Goal: Information Seeking & Learning: Learn about a topic

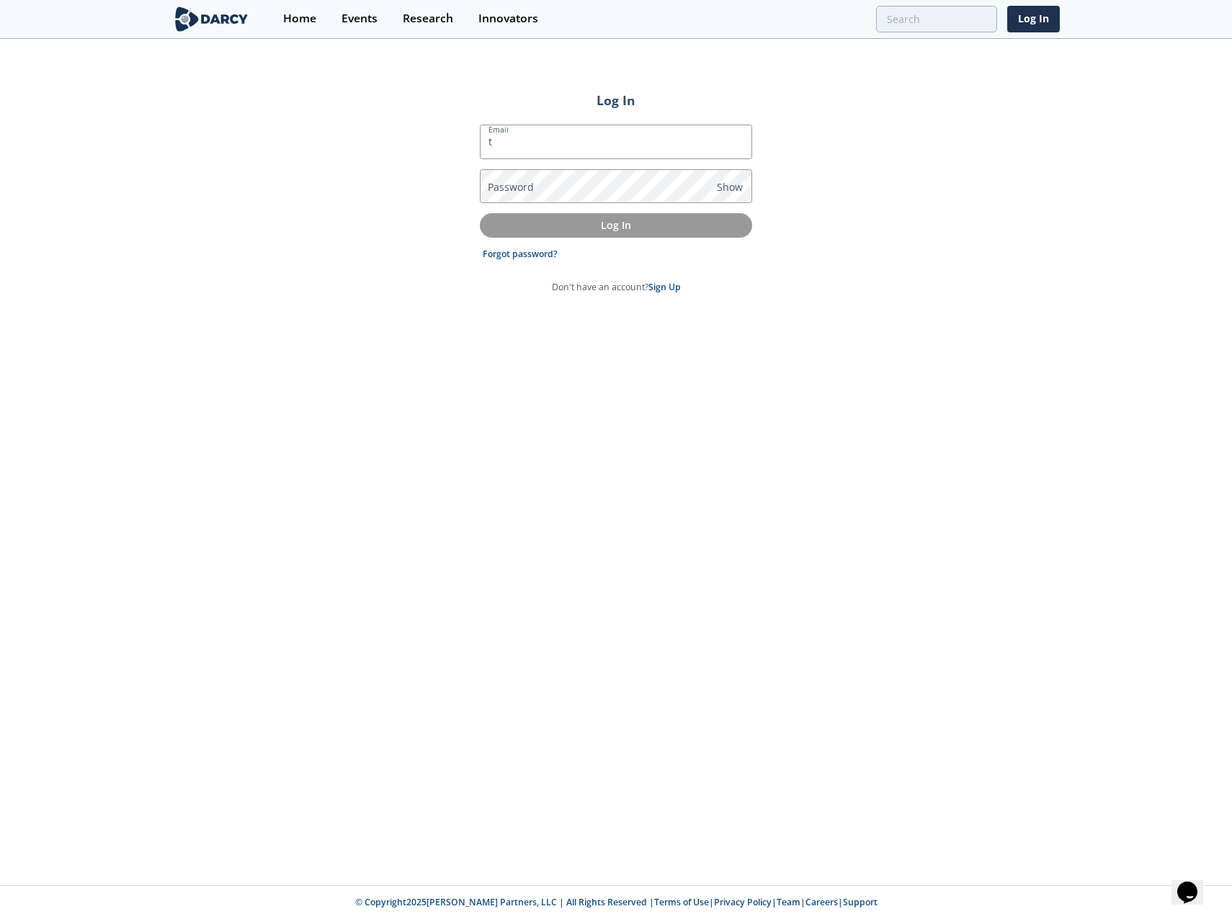
type input "[EMAIL_ADDRESS][DOMAIN_NAME]"
click at [597, 231] on p "Log In" at bounding box center [616, 224] width 252 height 15
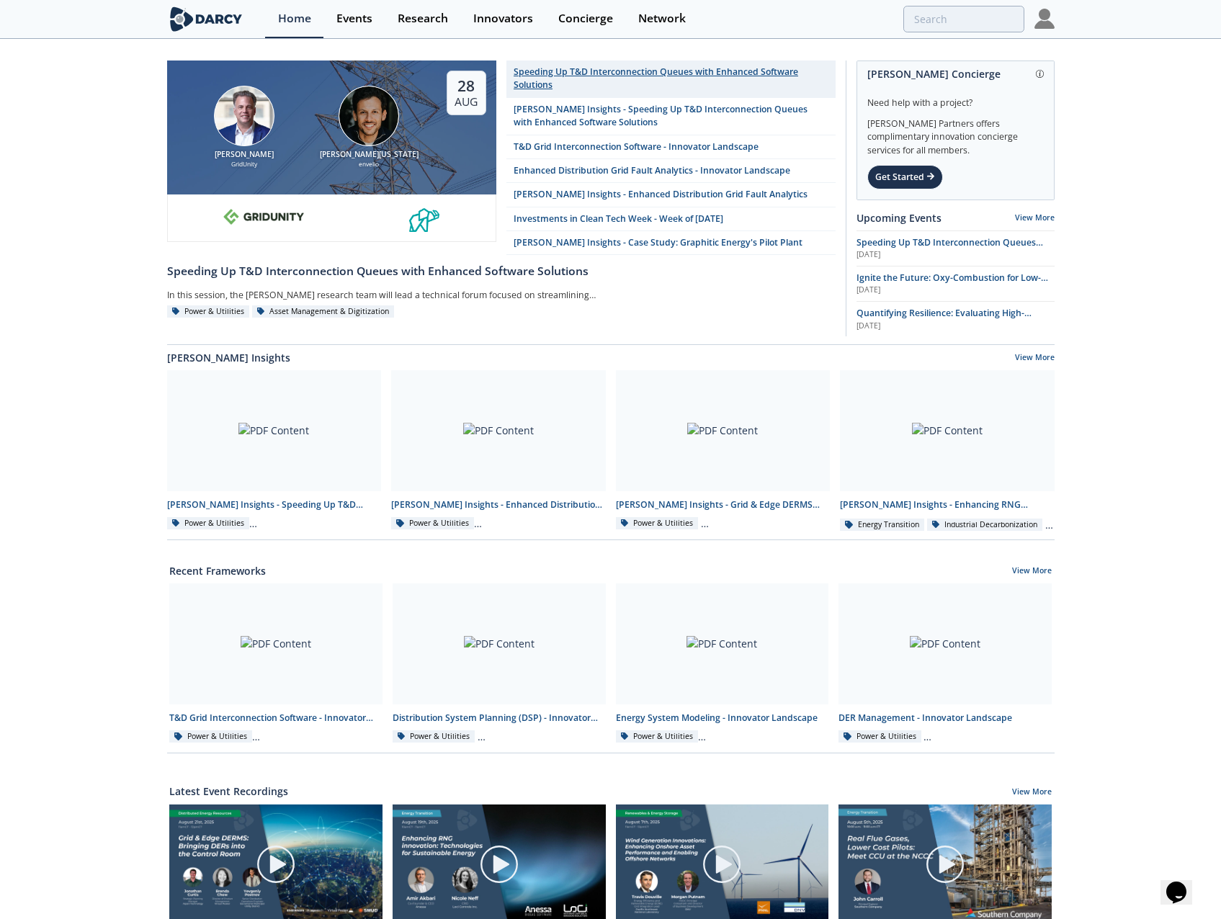
click at [668, 86] on div "Speeding Up T&D Interconnection Queues with Enhanced Software Solutions" at bounding box center [670, 79] width 314 height 27
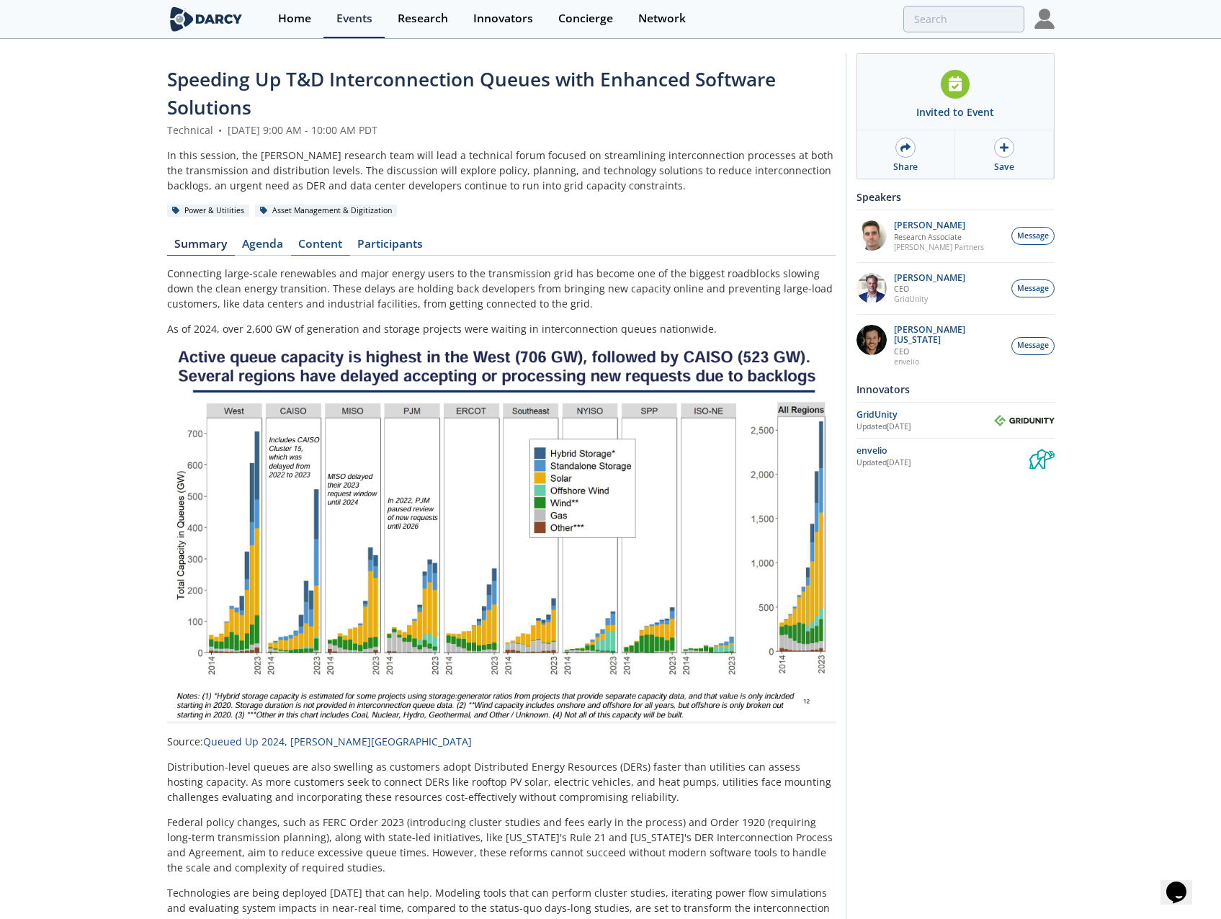
click at [337, 243] on link "Content" at bounding box center [320, 246] width 59 height 17
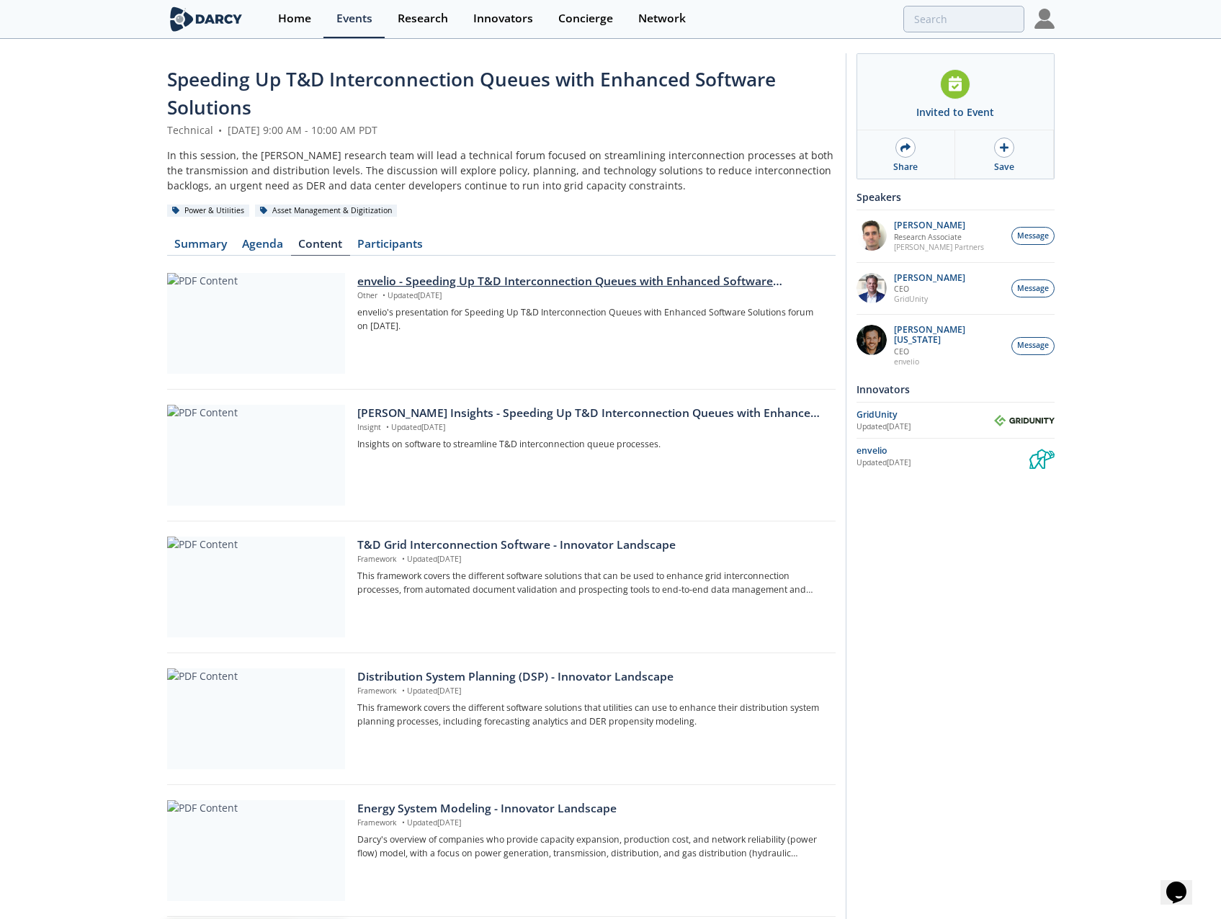
click at [258, 320] on div at bounding box center [256, 323] width 178 height 101
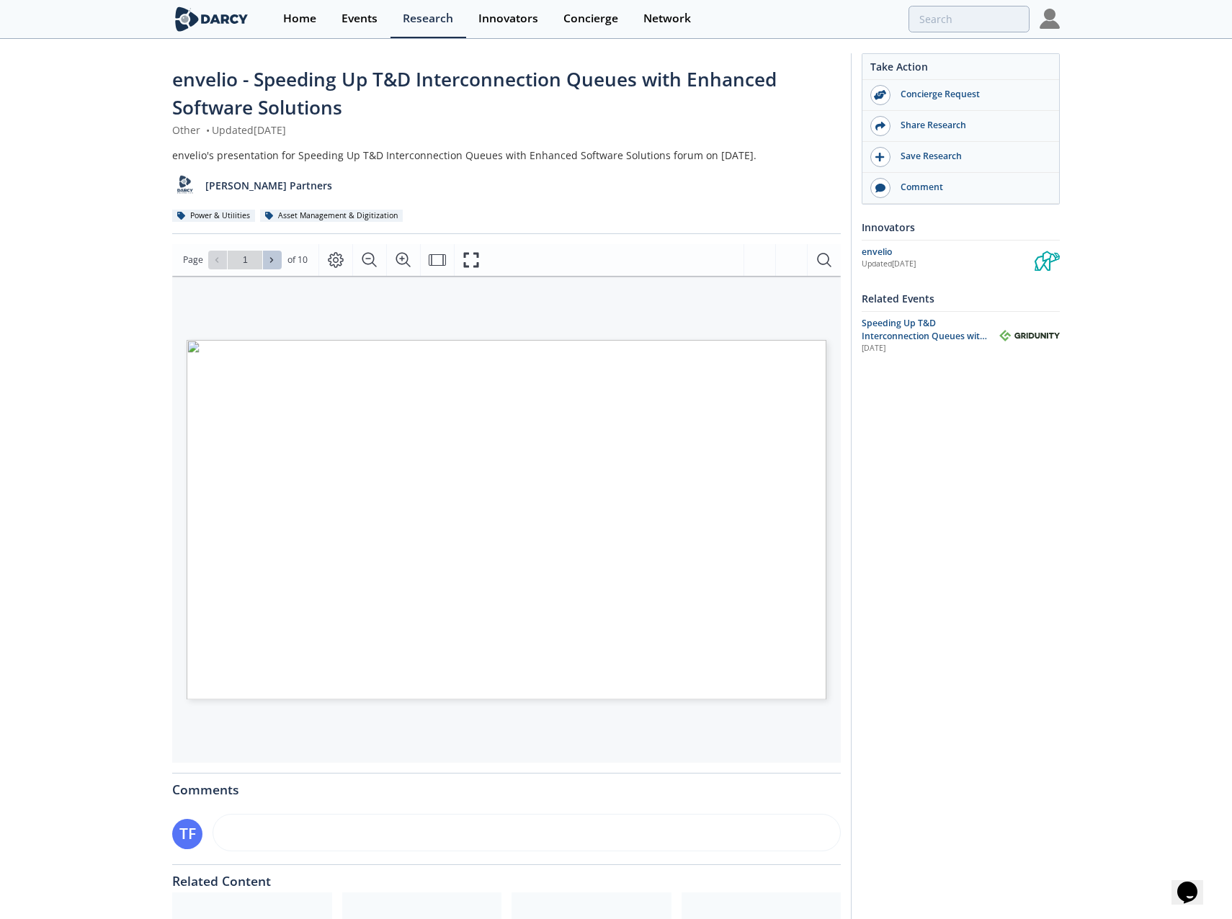
click at [268, 259] on icon at bounding box center [271, 260] width 9 height 9
type input "2"
click at [268, 261] on icon at bounding box center [271, 260] width 9 height 9
type input "3"
click at [267, 262] on icon at bounding box center [271, 260] width 9 height 9
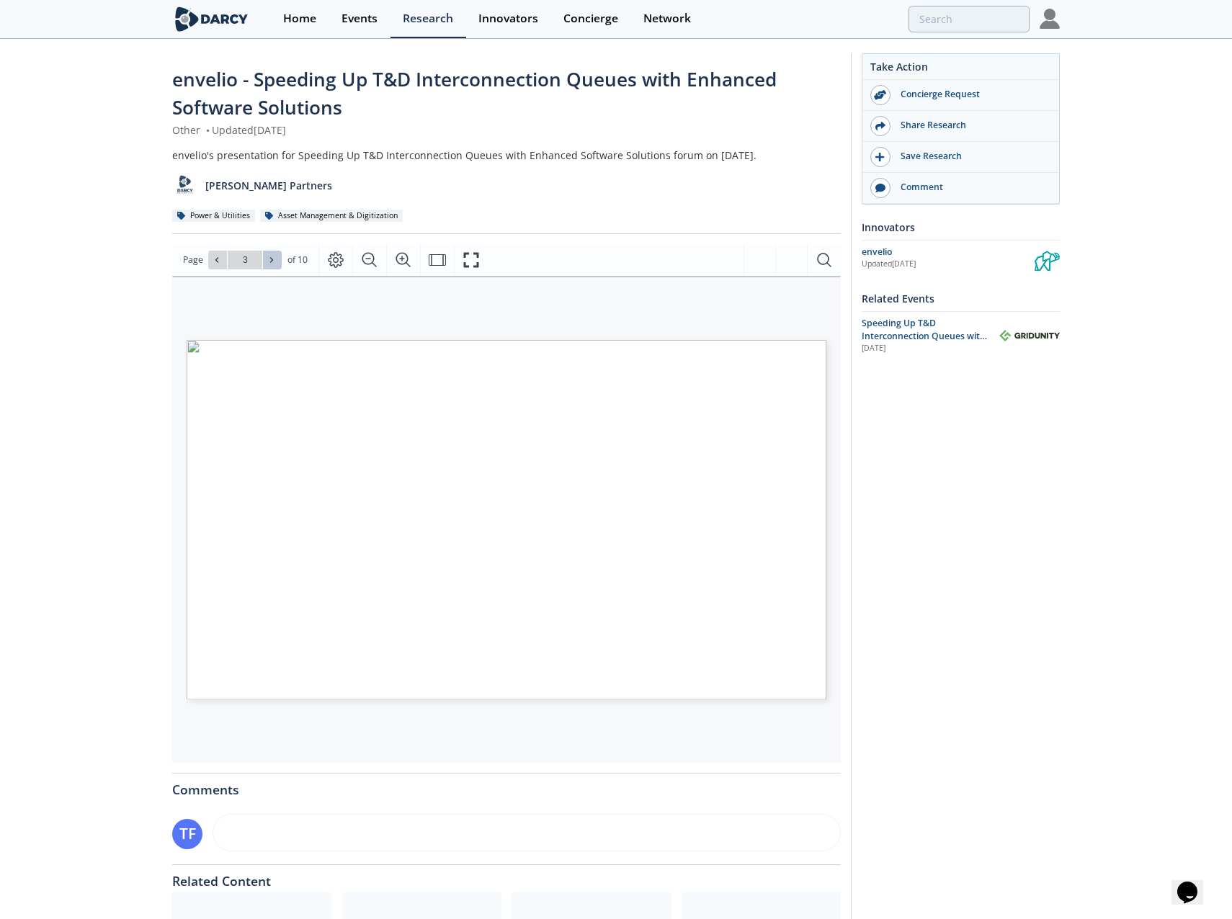
type input "4"
click at [267, 265] on button at bounding box center [272, 260] width 19 height 19
type input "5"
click at [267, 267] on button at bounding box center [272, 260] width 19 height 19
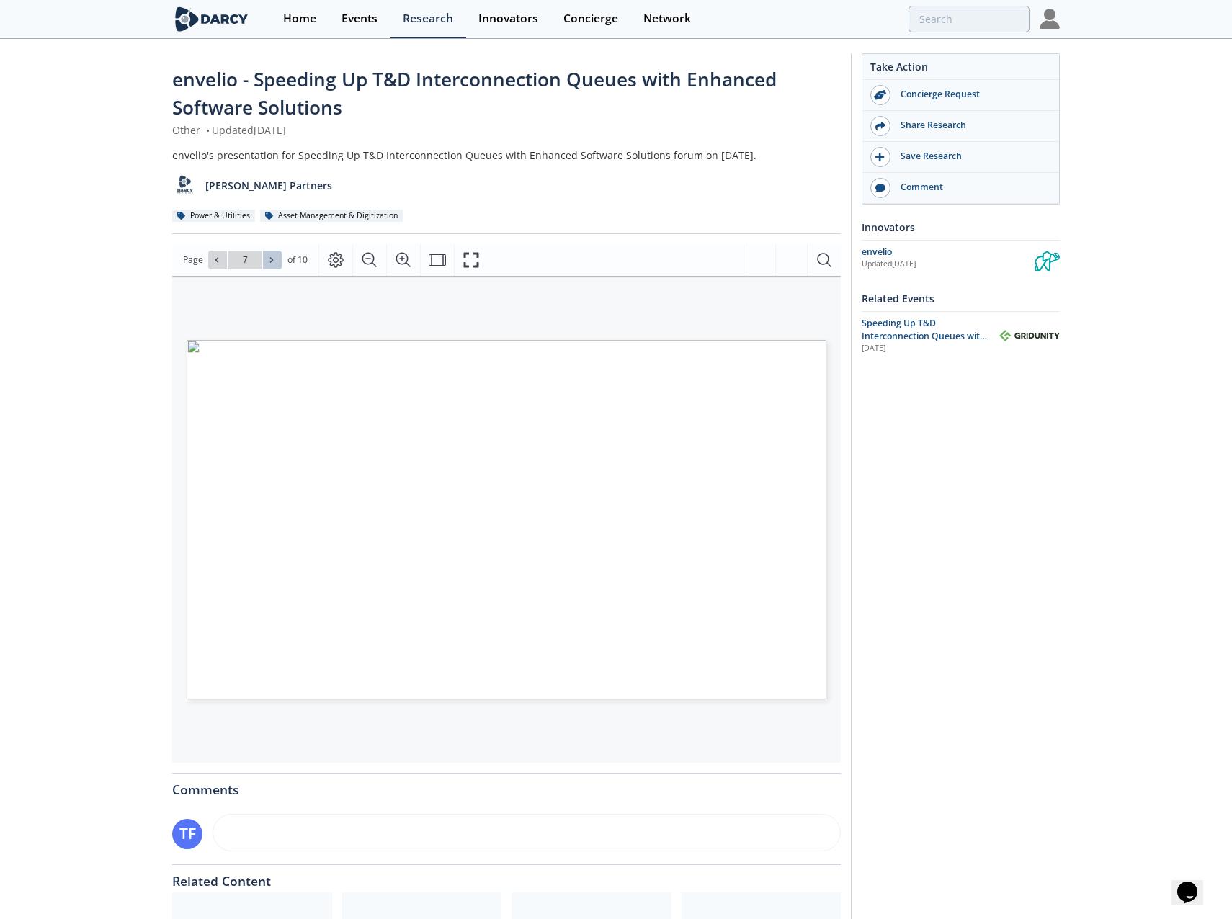
click at [267, 267] on button at bounding box center [272, 260] width 19 height 19
type input "10"
click at [267, 267] on div "Go to Page 10" at bounding box center [244, 260] width 73 height 19
